Goal: Task Accomplishment & Management: Manage account settings

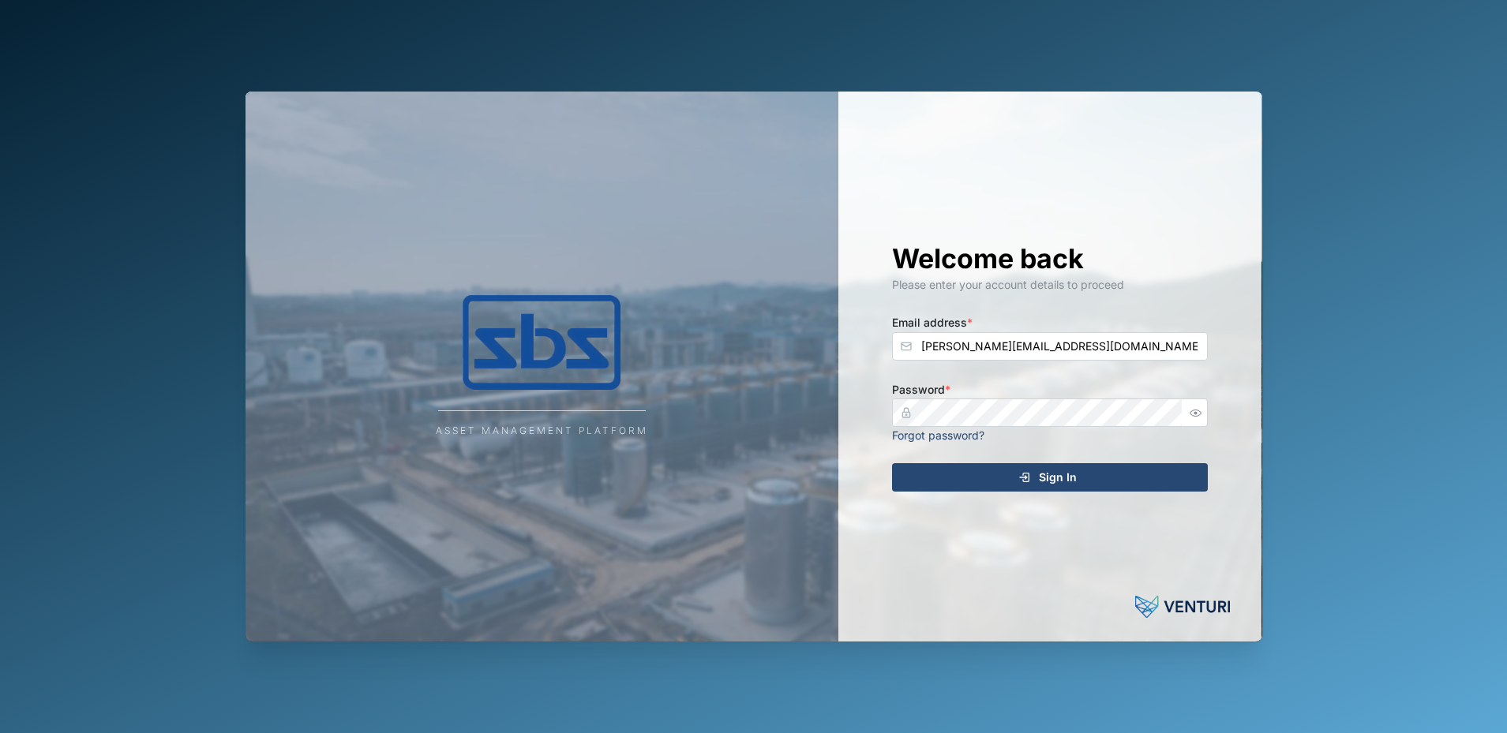
click at [1035, 479] on div "Sign In" at bounding box center [1047, 477] width 291 height 27
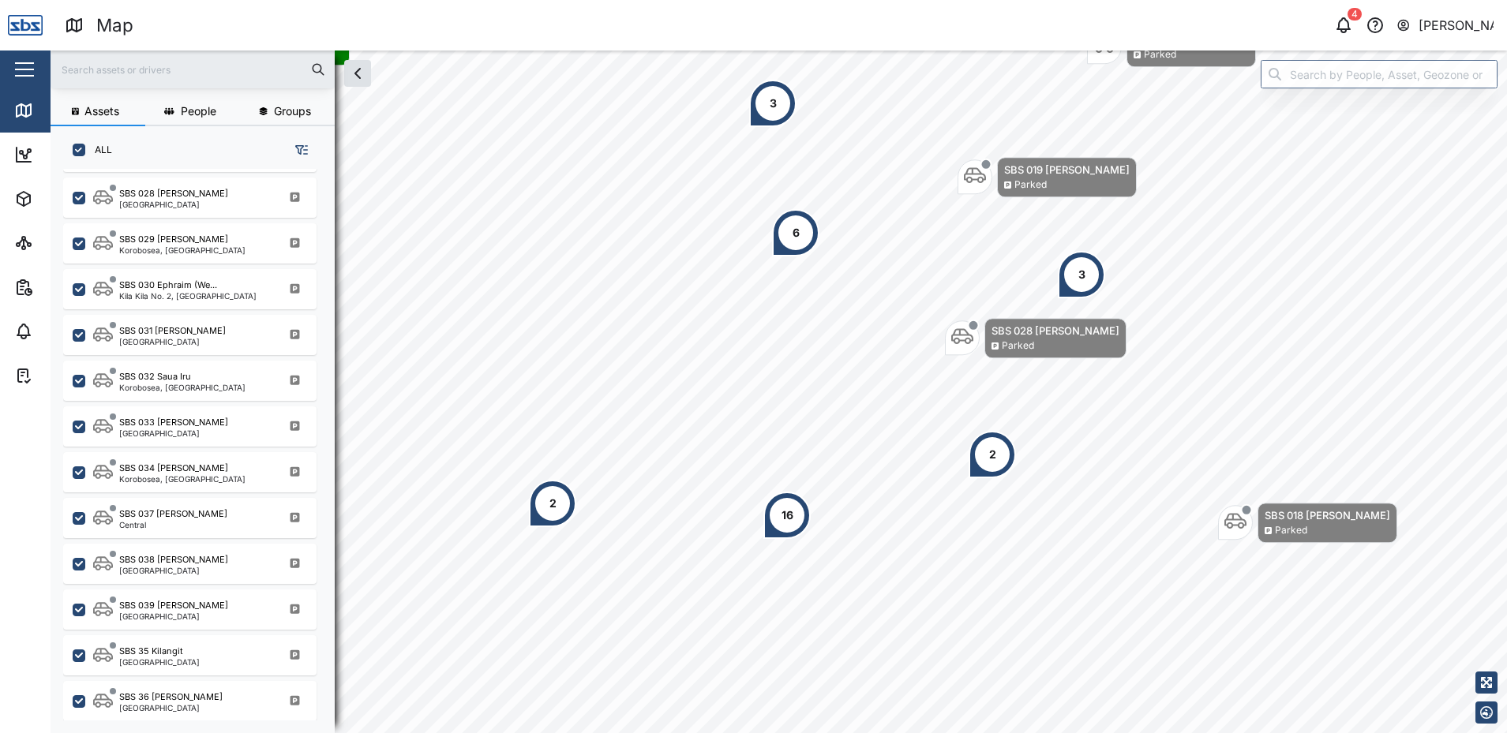
scroll to position [1555, 0]
click at [210, 573] on div "SBS 038 [PERSON_NAME] [GEOGRAPHIC_DATA]" at bounding box center [200, 563] width 214 height 21
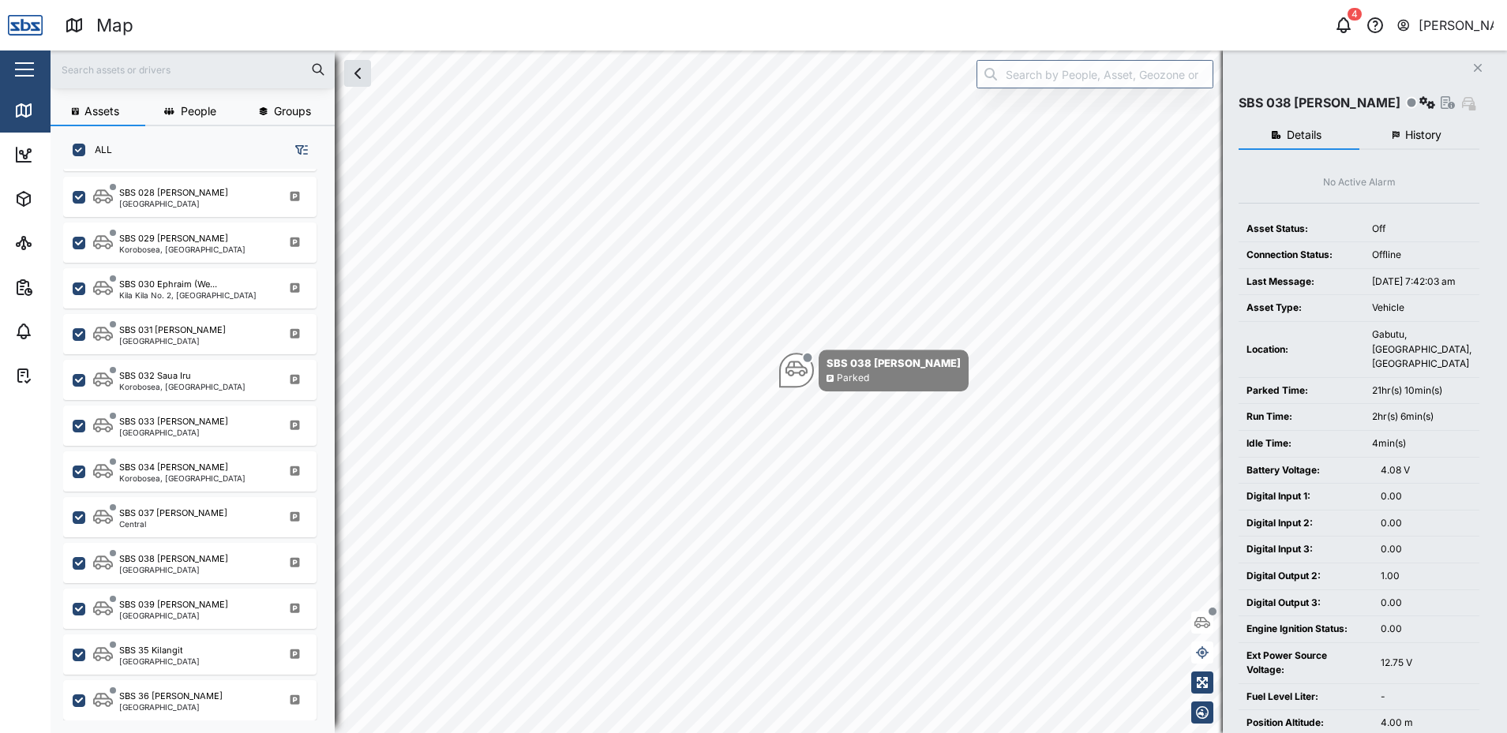
click at [1477, 67] on icon "button" at bounding box center [1478, 68] width 8 height 8
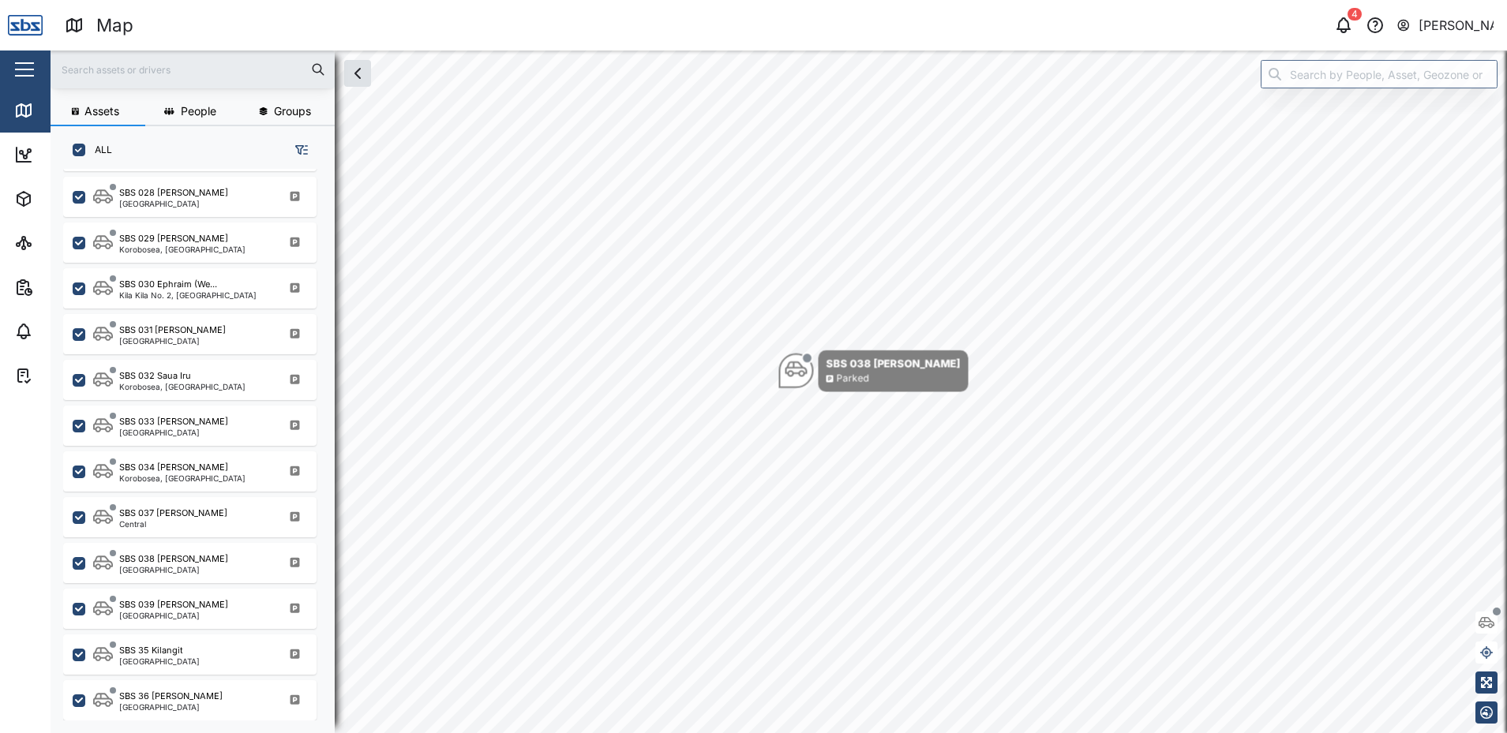
click at [1447, 23] on div "[PERSON_NAME]" at bounding box center [1457, 26] width 76 height 20
click at [1382, 99] on div "Sign Out" at bounding box center [1396, 101] width 171 height 19
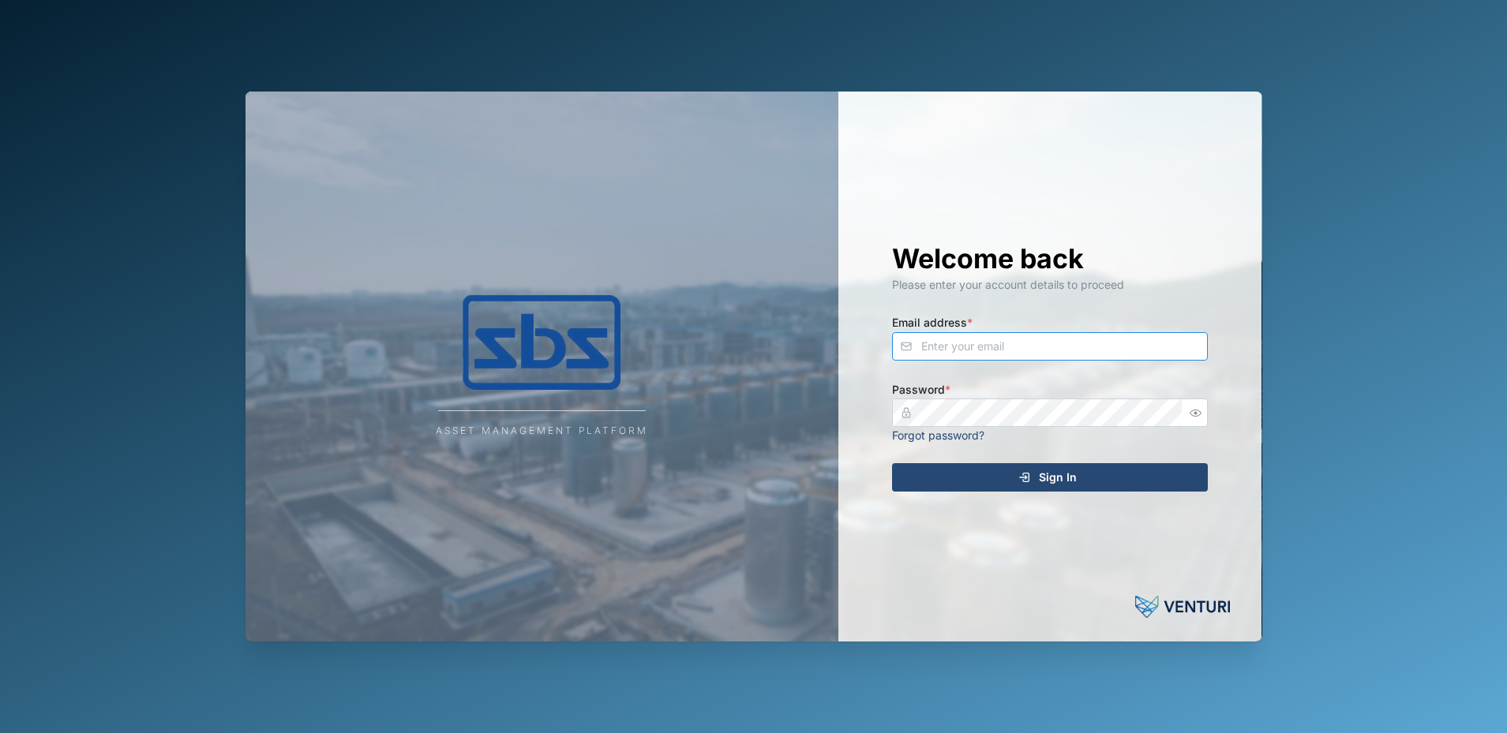
type input "[PERSON_NAME][EMAIL_ADDRESS][DOMAIN_NAME]"
